Goal: Find specific page/section: Find specific page/section

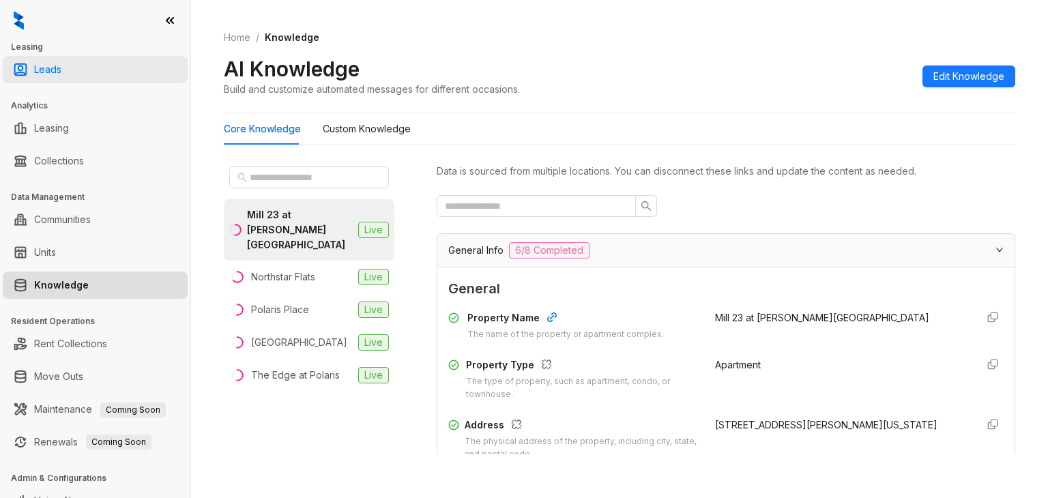
click at [61, 65] on link "Leads" at bounding box center [47, 69] width 27 height 27
click at [46, 66] on link "Leads" at bounding box center [47, 69] width 27 height 27
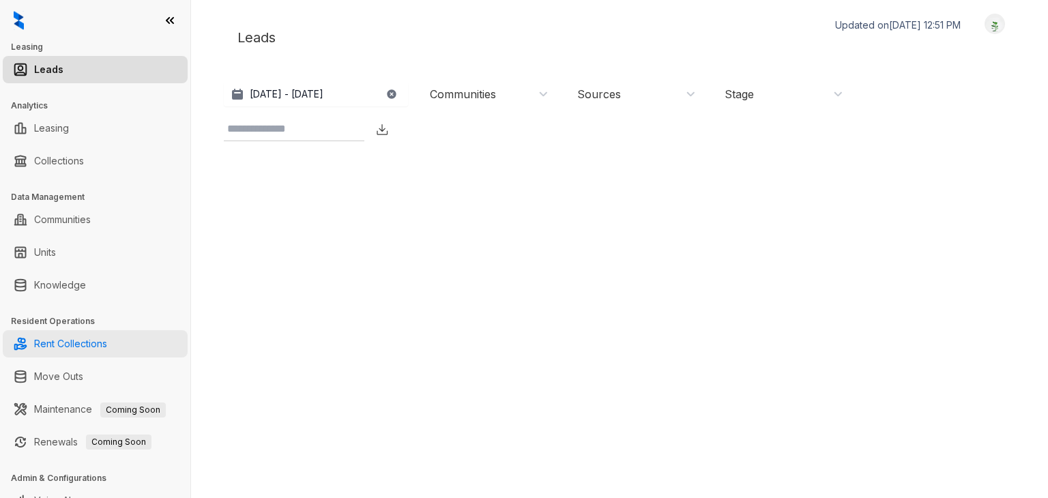
scroll to position [19, 0]
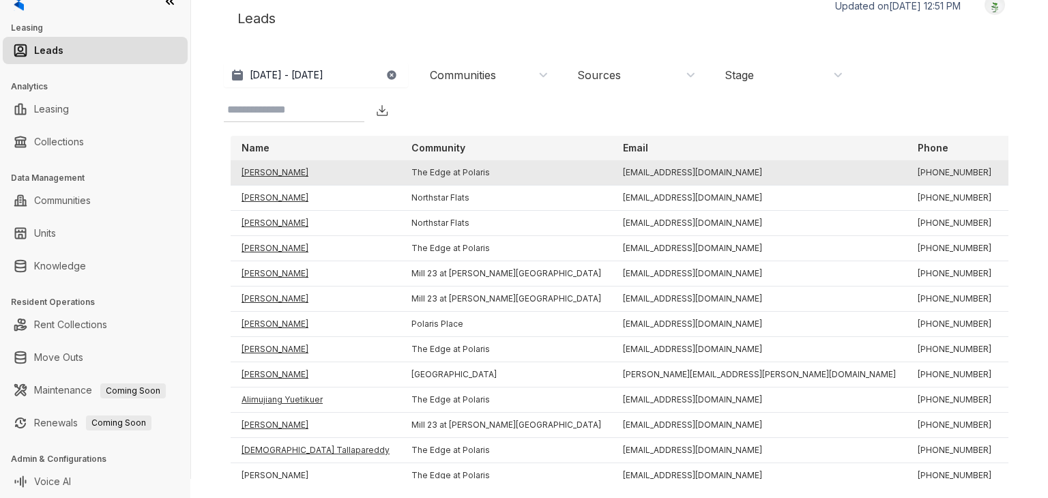
click at [279, 171] on td "[PERSON_NAME]" at bounding box center [316, 172] width 170 height 25
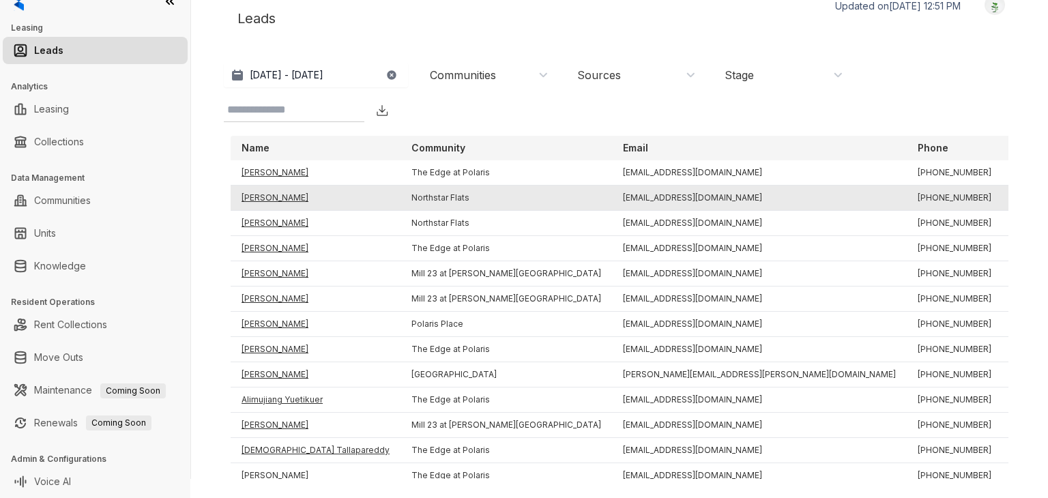
click at [265, 197] on td "[PERSON_NAME]" at bounding box center [316, 198] width 170 height 25
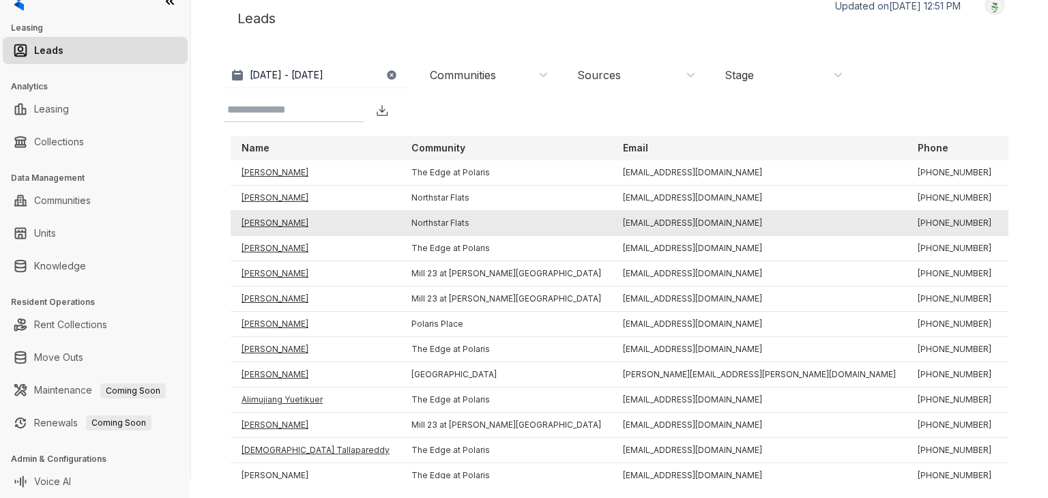
click at [263, 216] on td "[PERSON_NAME]" at bounding box center [316, 223] width 170 height 25
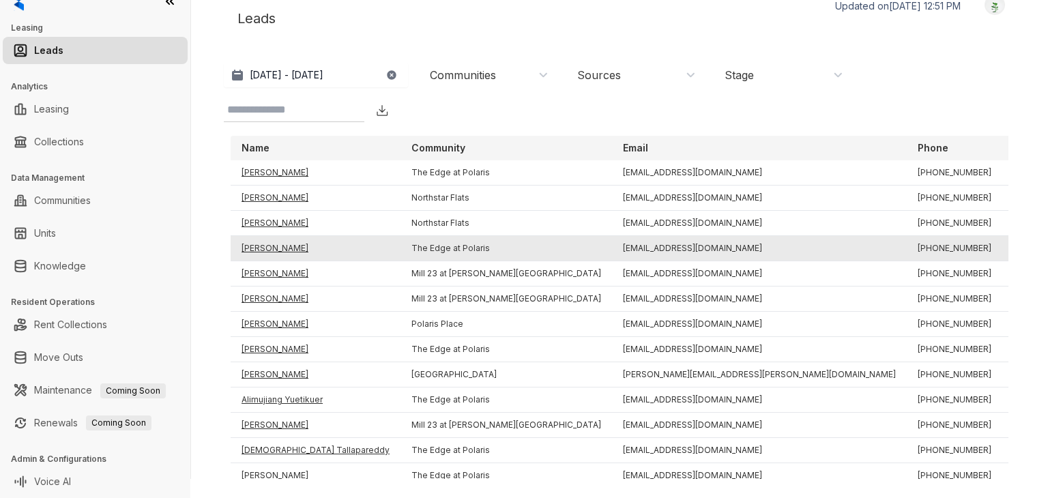
click at [263, 243] on td "[PERSON_NAME]" at bounding box center [316, 248] width 170 height 25
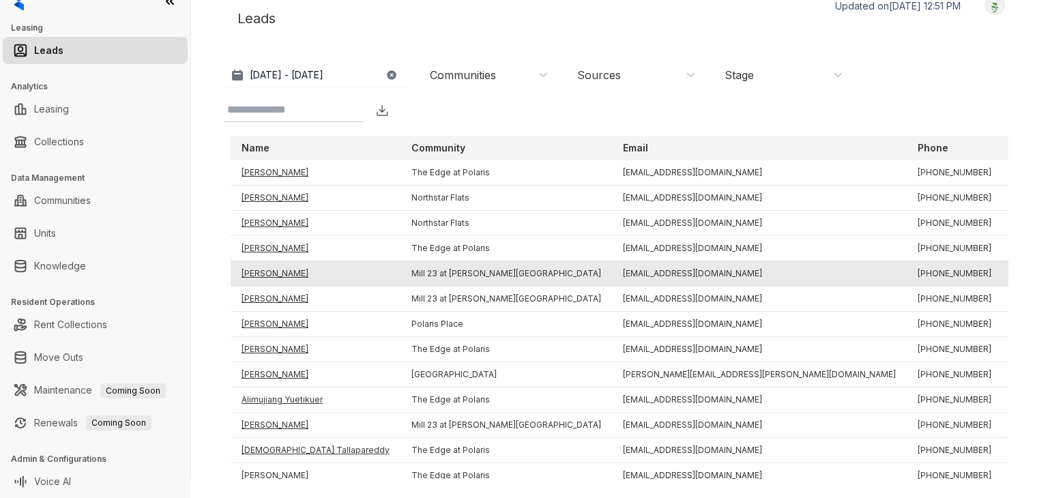
click at [261, 277] on td "[PERSON_NAME]" at bounding box center [316, 273] width 170 height 25
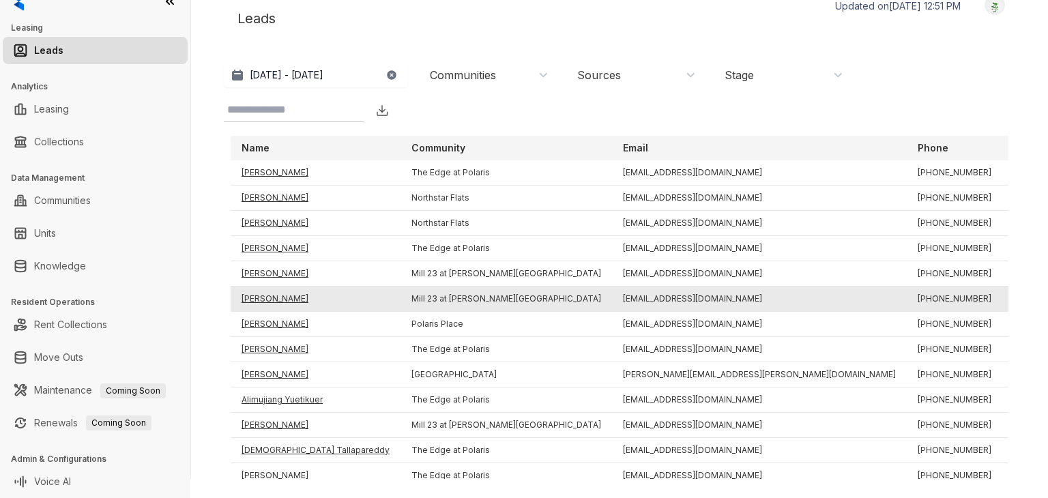
click at [261, 291] on td "[PERSON_NAME]" at bounding box center [316, 299] width 170 height 25
